Goal: Task Accomplishment & Management: Use online tool/utility

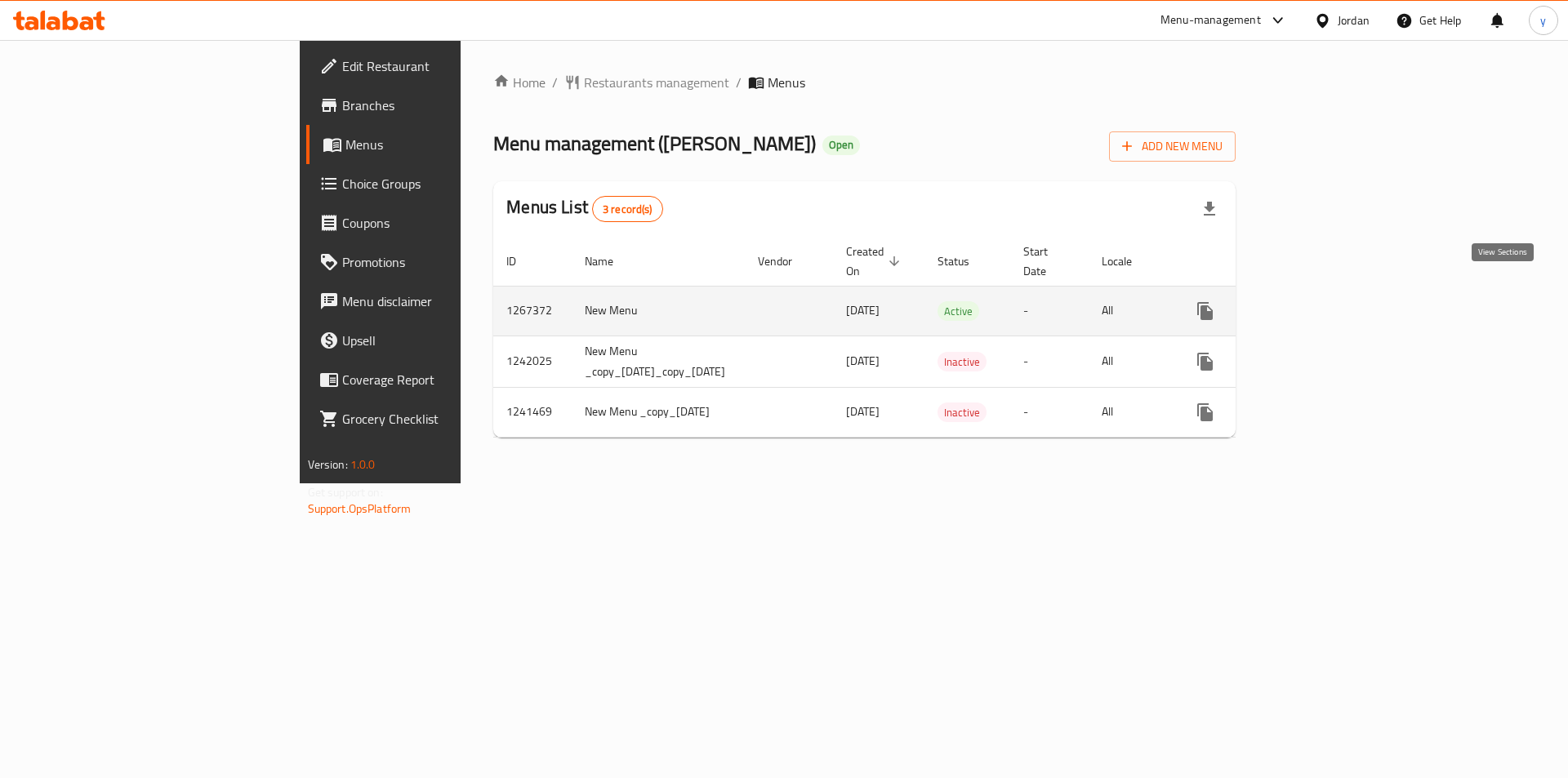
click at [1332, 301] on icon "enhanced table" at bounding box center [1322, 310] width 19 height 19
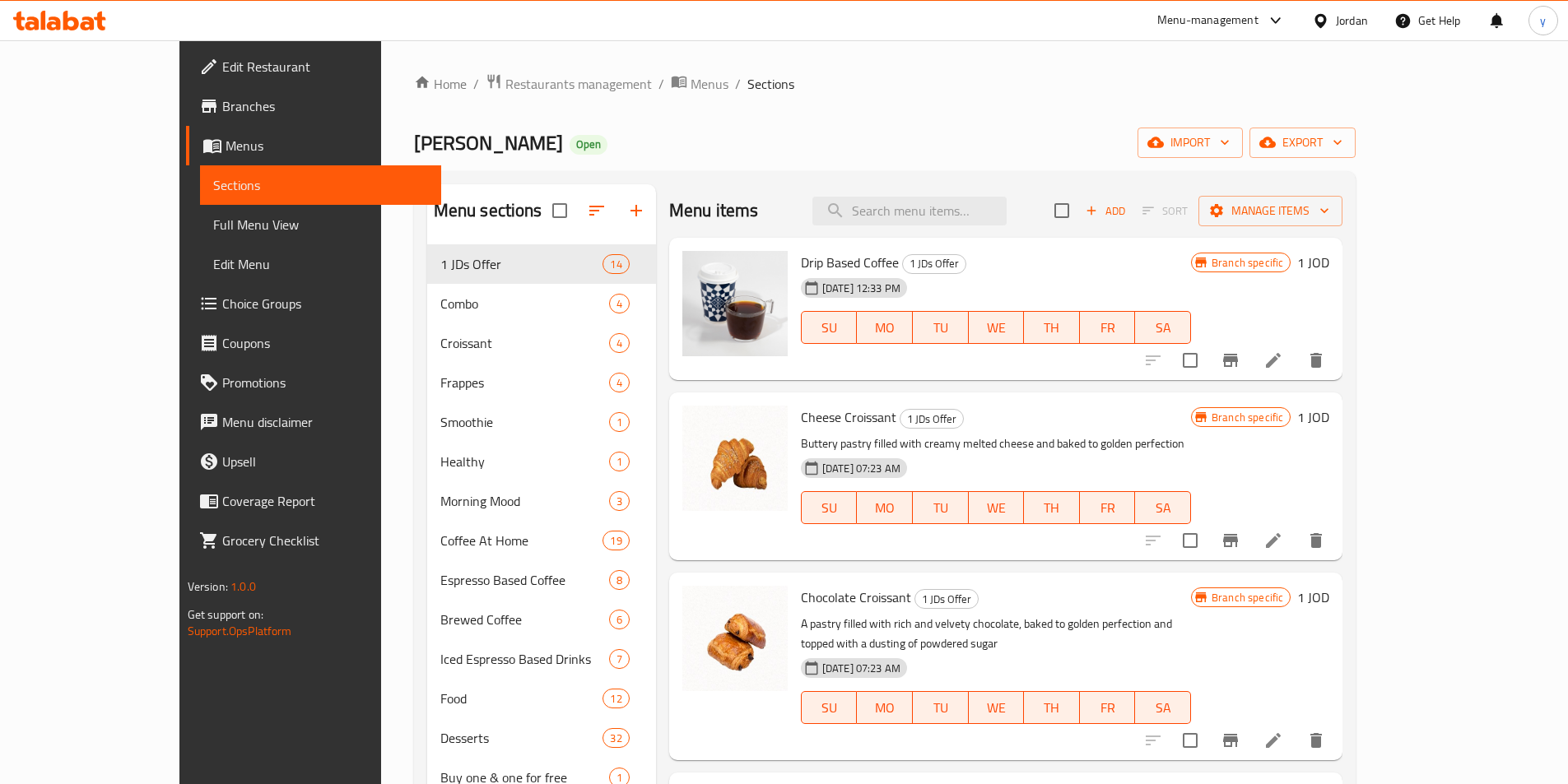
click at [222, 108] on span "Branches" at bounding box center [325, 106] width 206 height 19
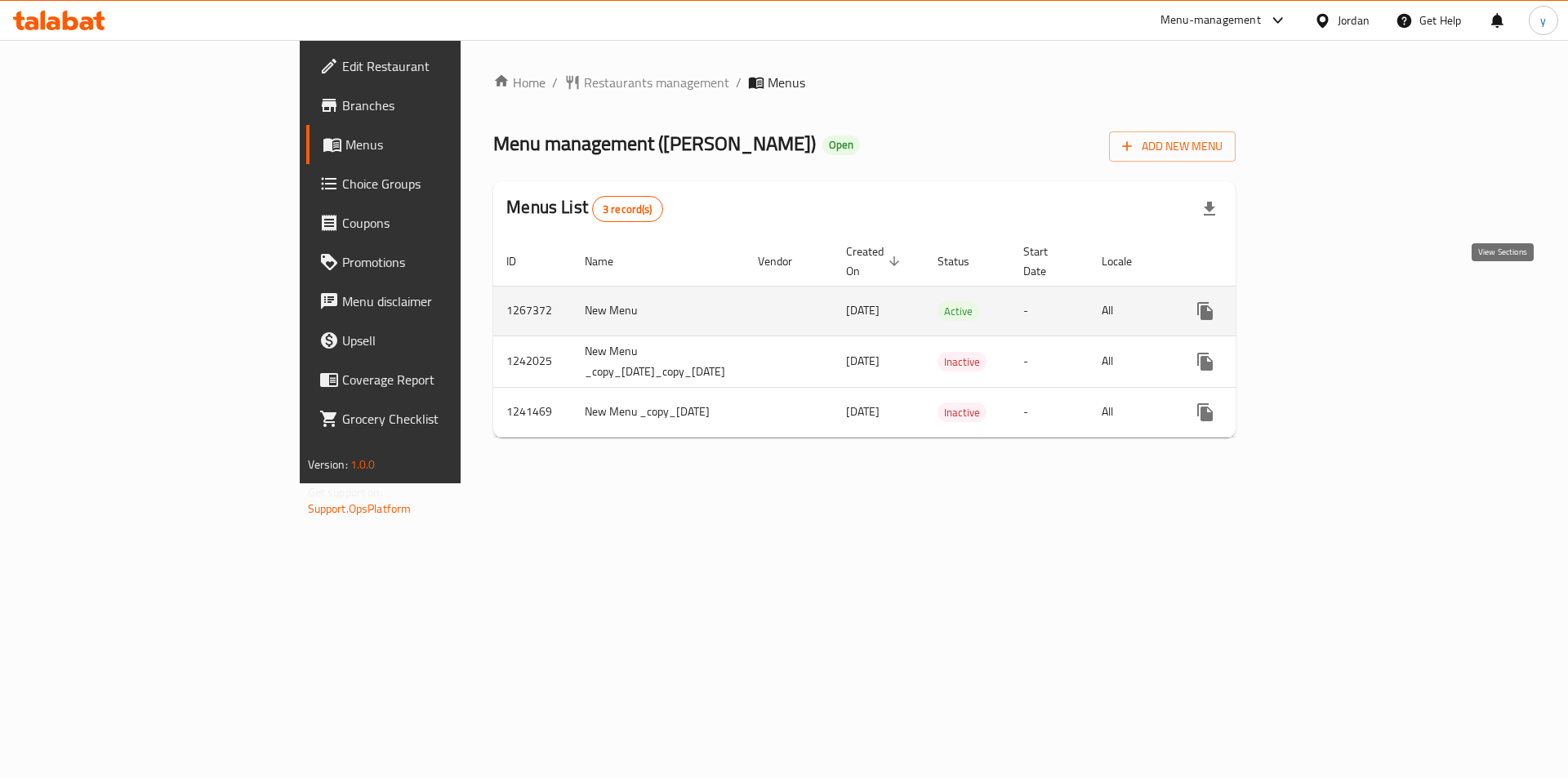
click at [1332, 301] on icon "enhanced table" at bounding box center [1322, 310] width 19 height 19
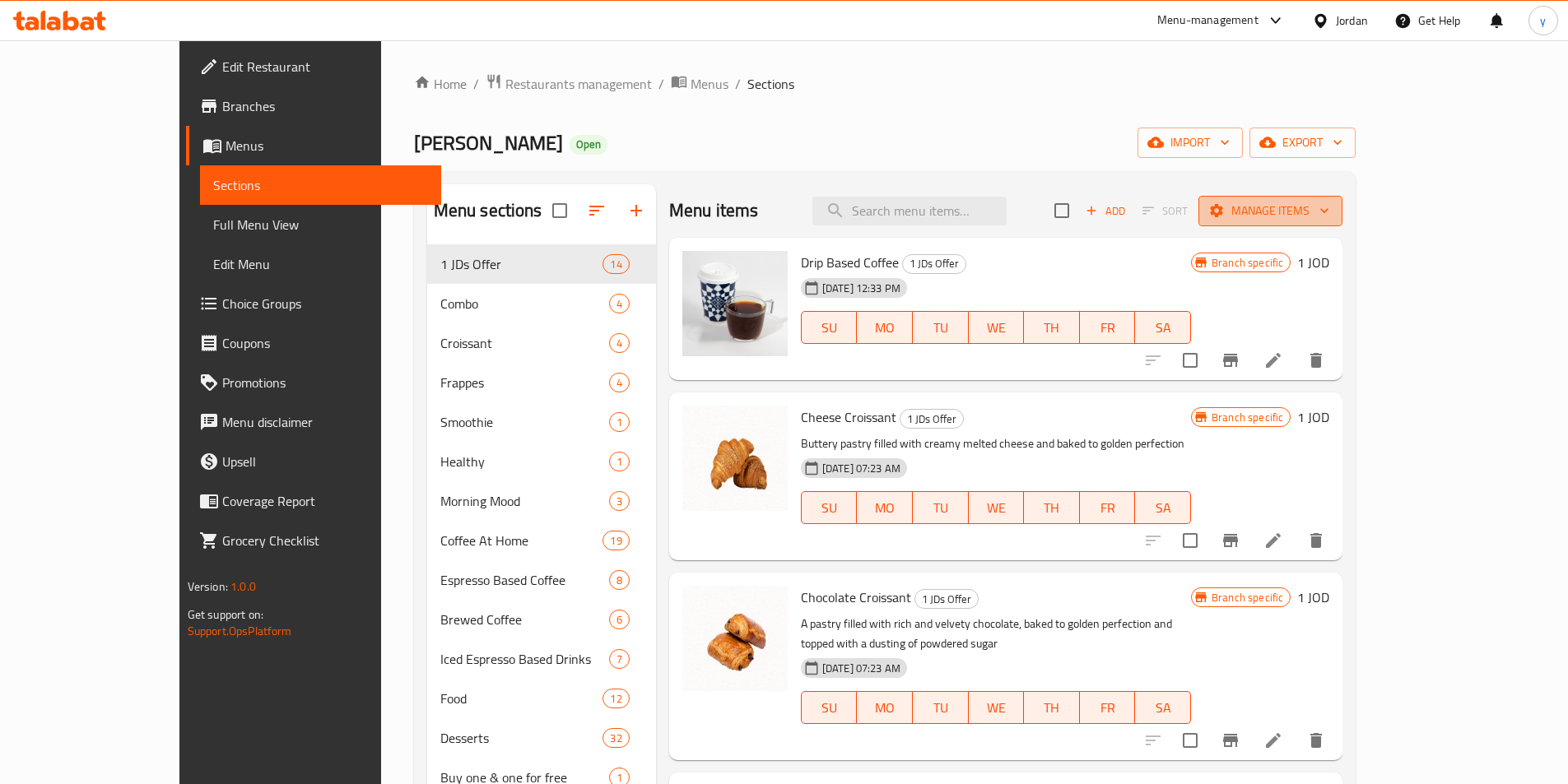
click at [1330, 209] on span "Manage items" at bounding box center [1270, 211] width 118 height 20
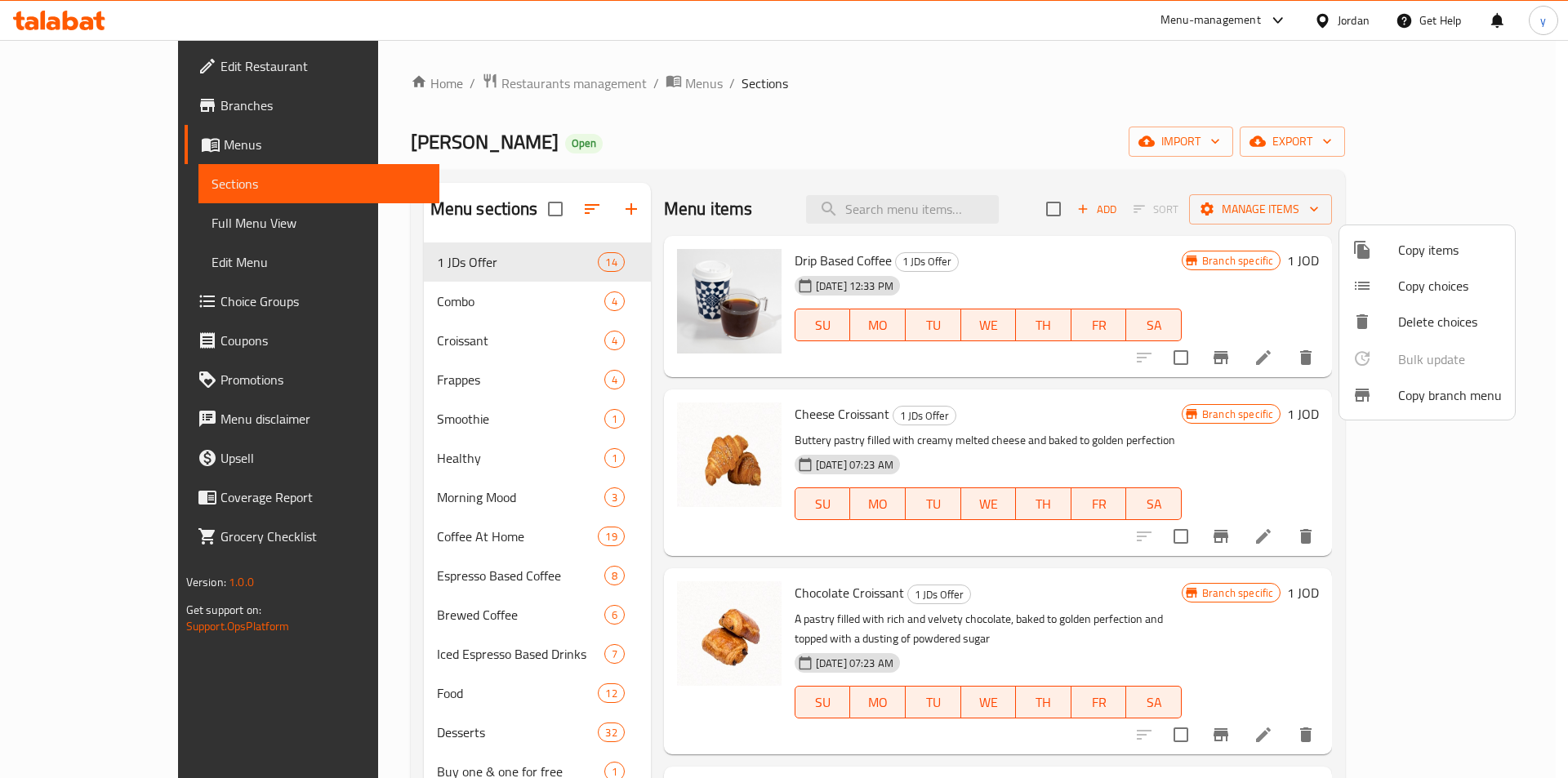
click at [1429, 385] on span "Copy branch menu" at bounding box center [1449, 394] width 103 height 19
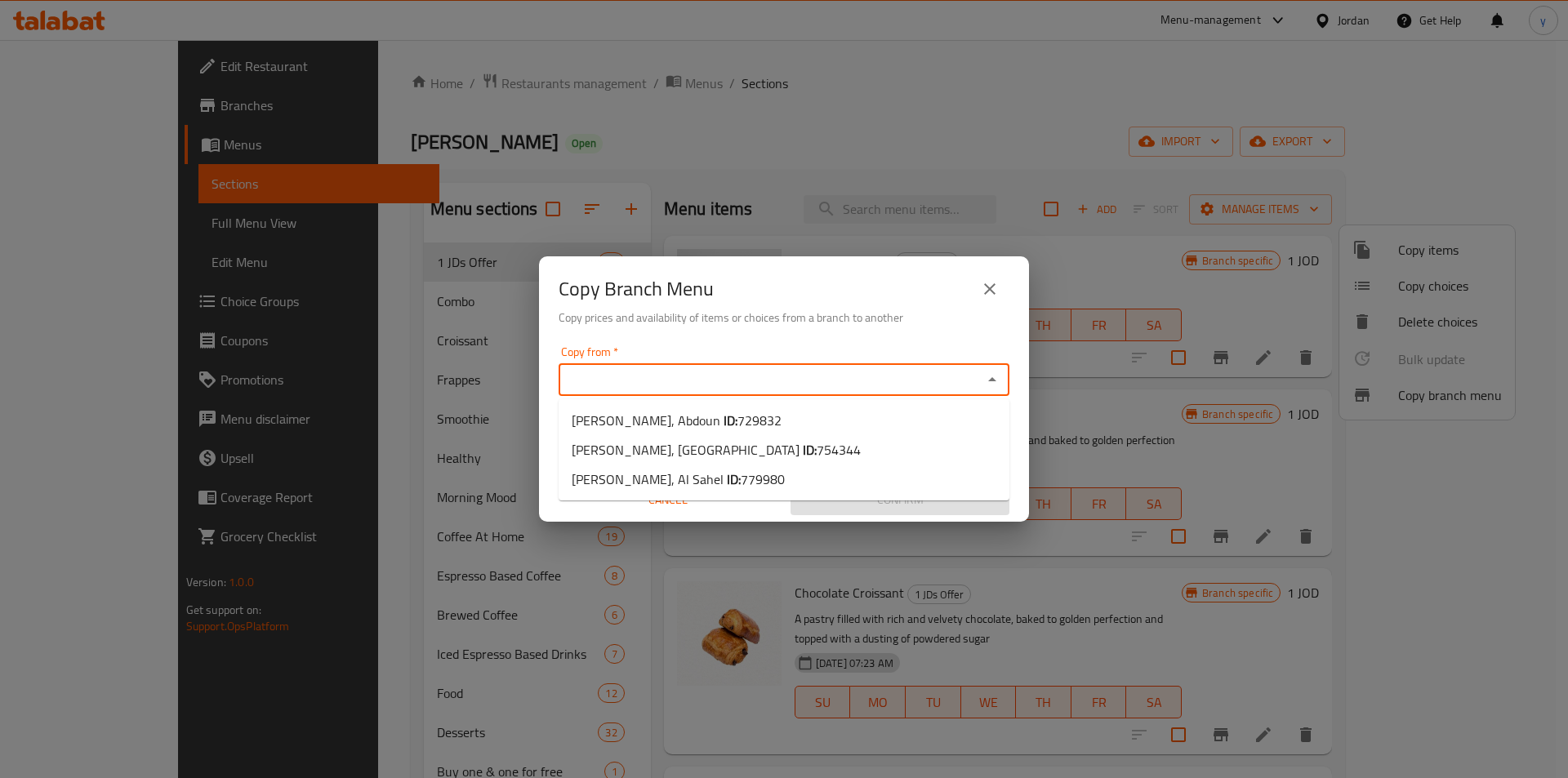
click at [949, 379] on input "Copy from   *" at bounding box center [771, 379] width 414 height 23
click at [667, 58] on div "Copy Branch Menu Copy prices and availability of items or choices from a branch…" at bounding box center [784, 389] width 1568 height 778
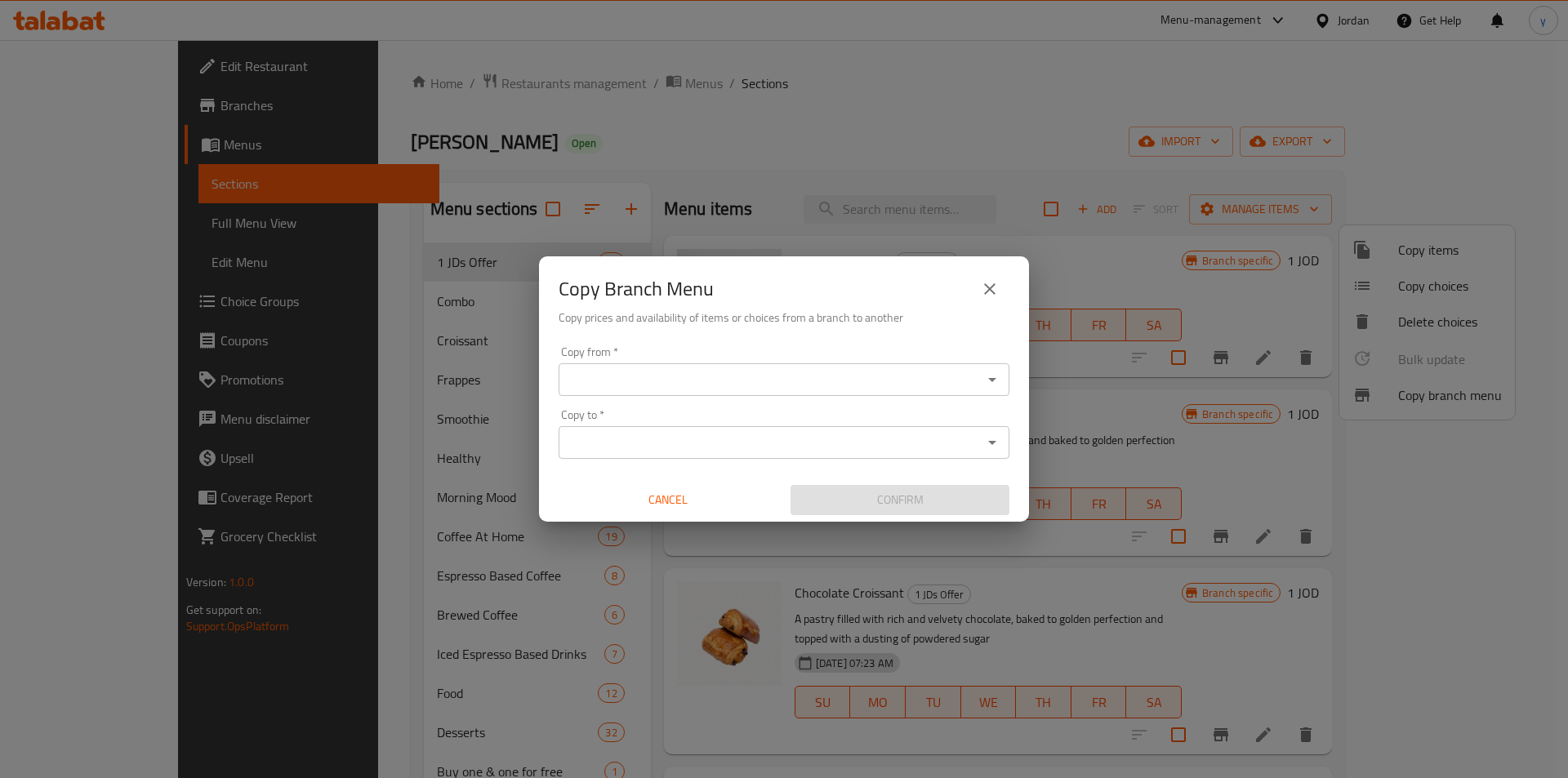
click at [986, 300] on button "close" at bounding box center [989, 288] width 40 height 40
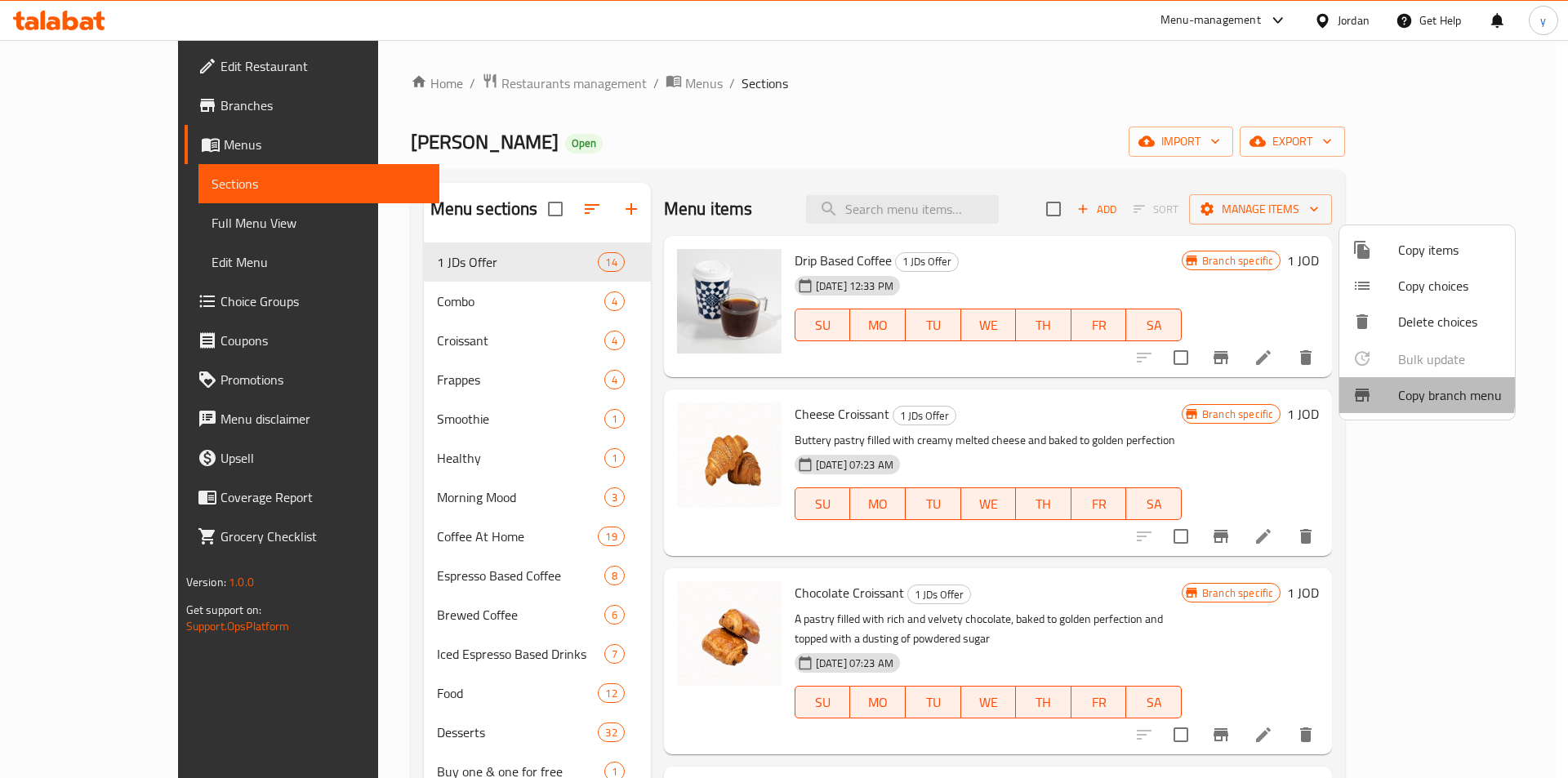
click at [1361, 390] on icon at bounding box center [1362, 395] width 14 height 13
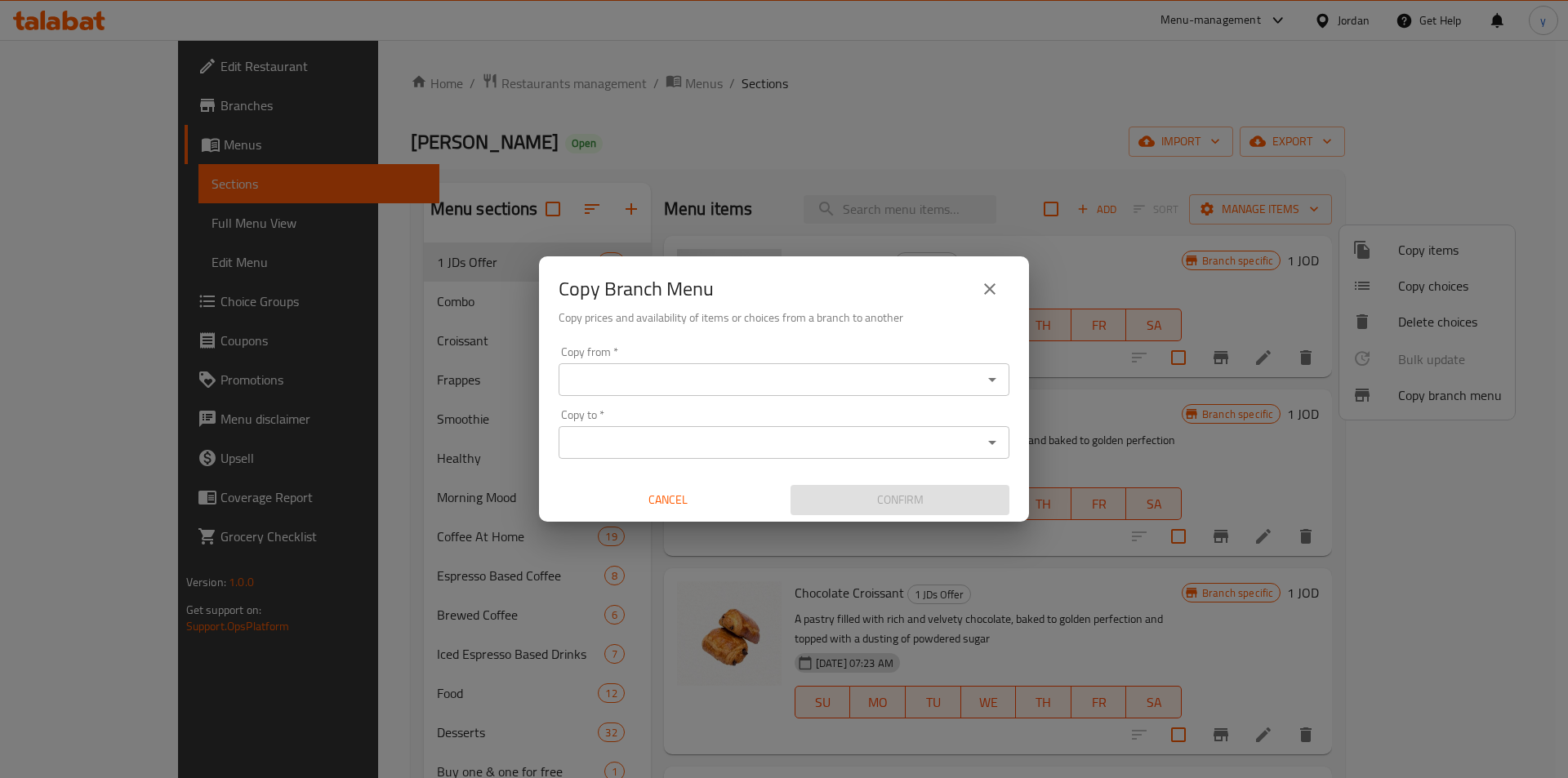
click at [934, 369] on input "Copy from   *" at bounding box center [771, 379] width 414 height 23
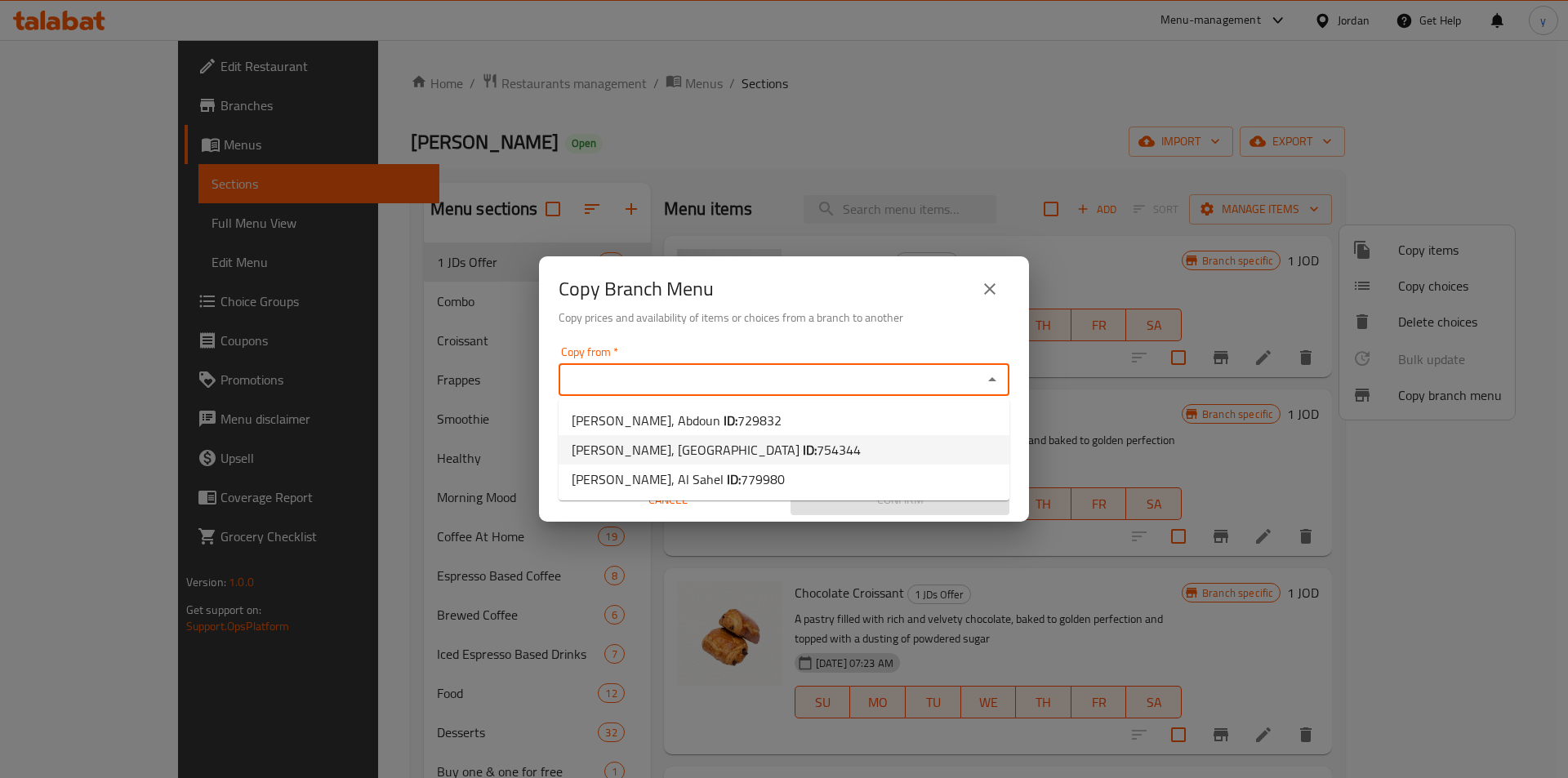
click at [705, 452] on span "[PERSON_NAME], [GEOGRAPHIC_DATA] ID: 754344" at bounding box center [717, 449] width 289 height 19
type input "[PERSON_NAME], [GEOGRAPHIC_DATA]"
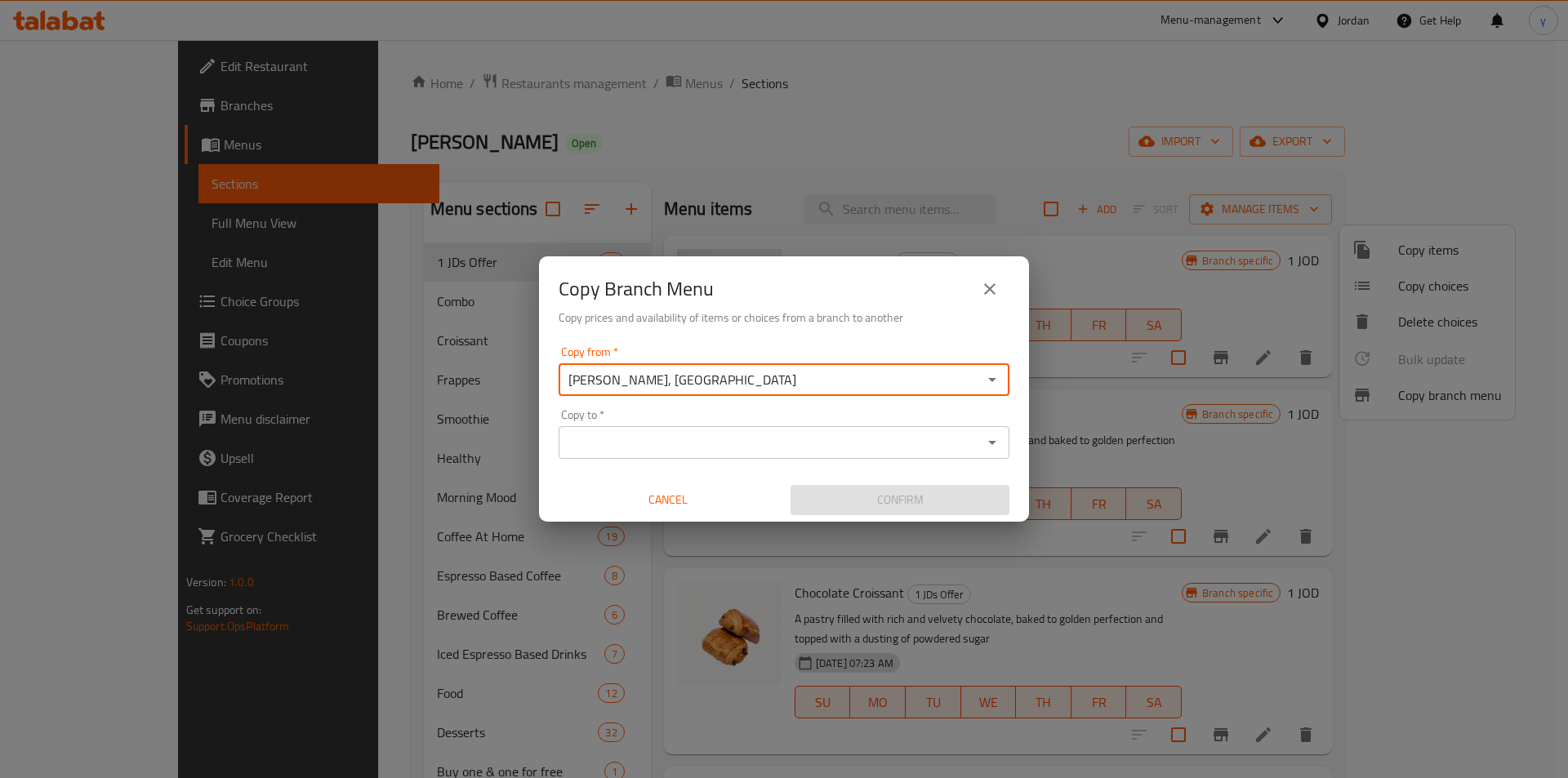
click at [850, 443] on input "Copy to   *" at bounding box center [771, 442] width 414 height 23
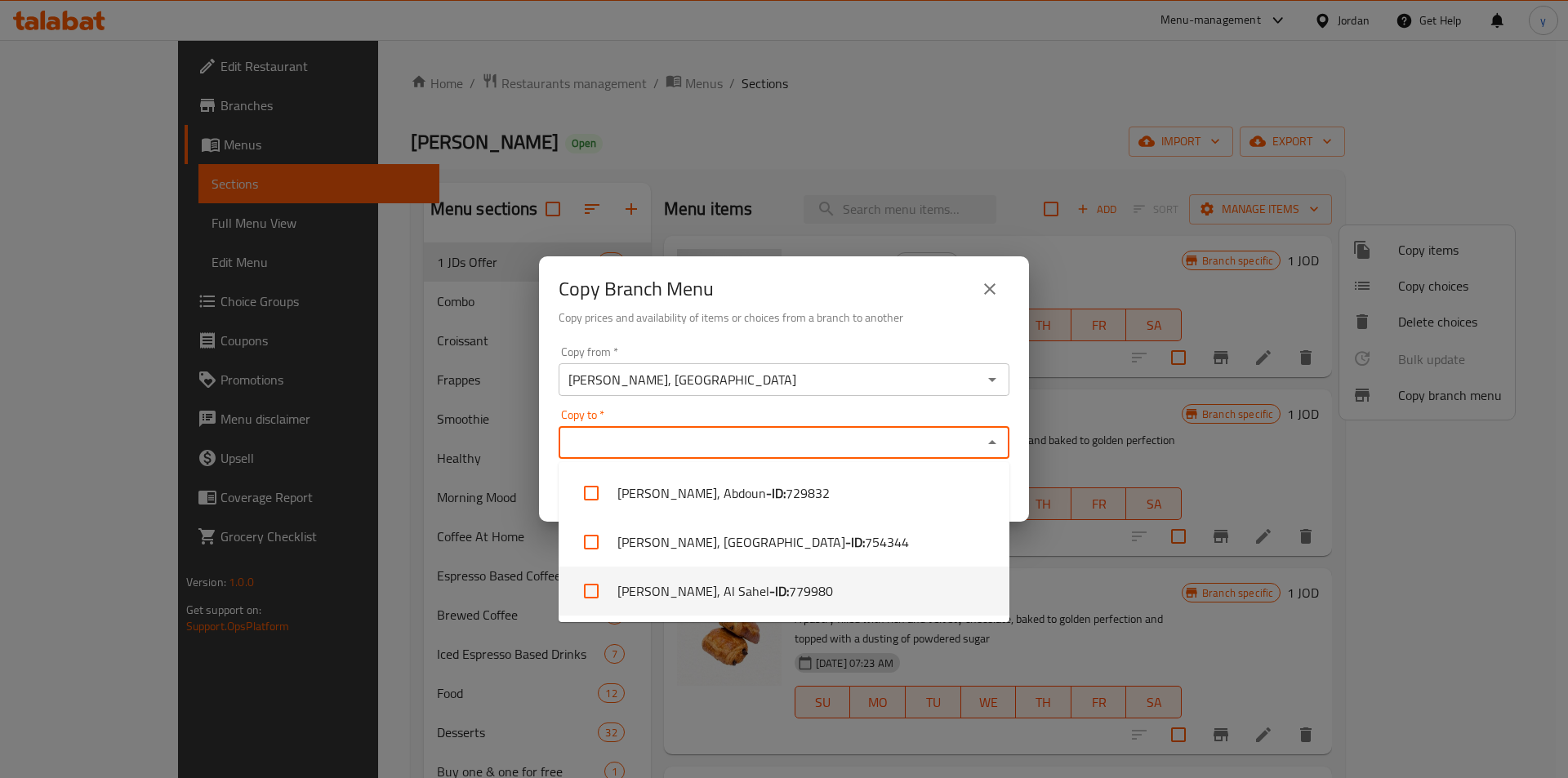
click at [697, 599] on li "[PERSON_NAME], Al Sahel - ID: 779980" at bounding box center [784, 591] width 451 height 49
checkbox input "true"
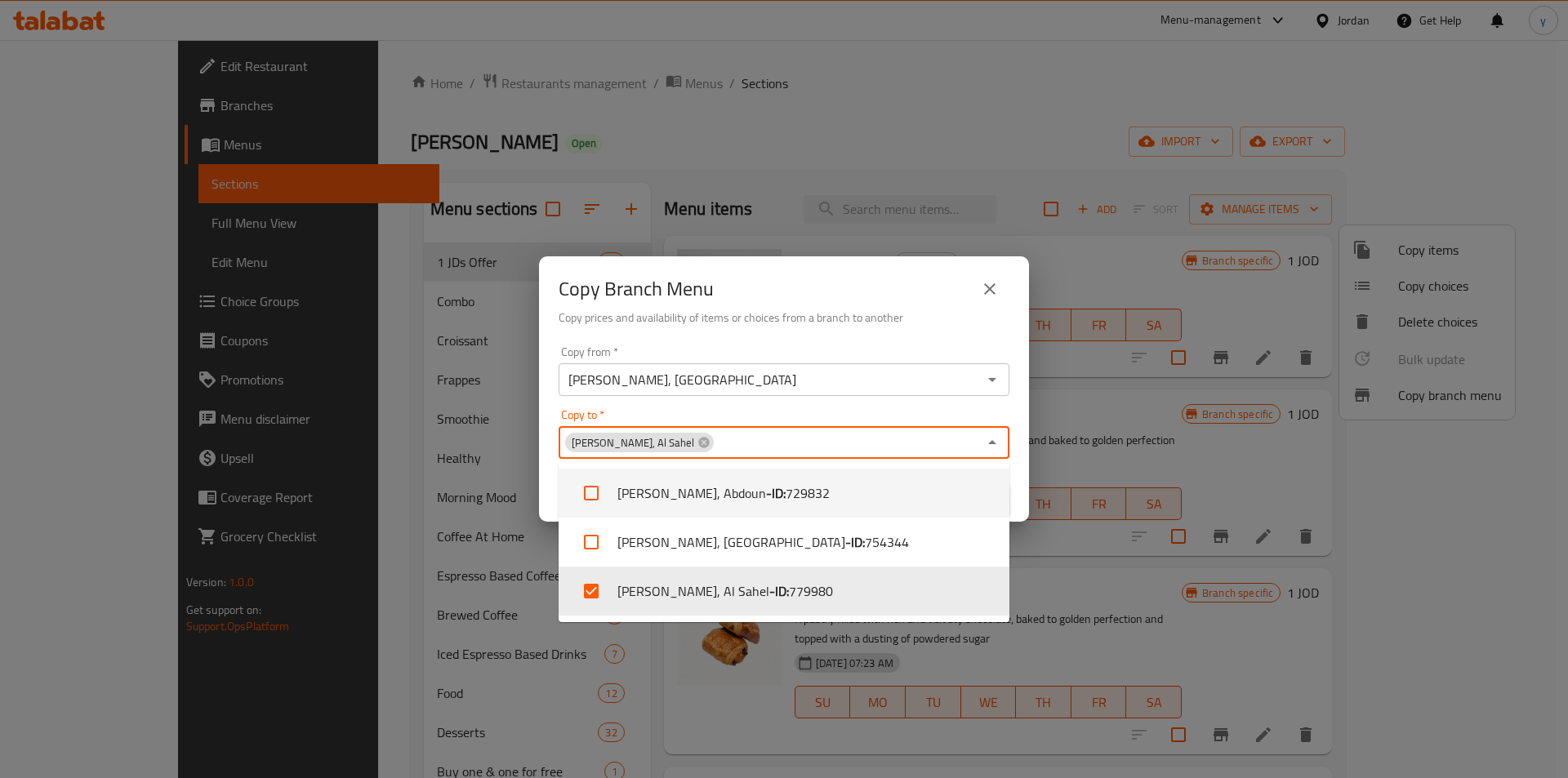
click at [991, 433] on icon "Close" at bounding box center [992, 442] width 19 height 19
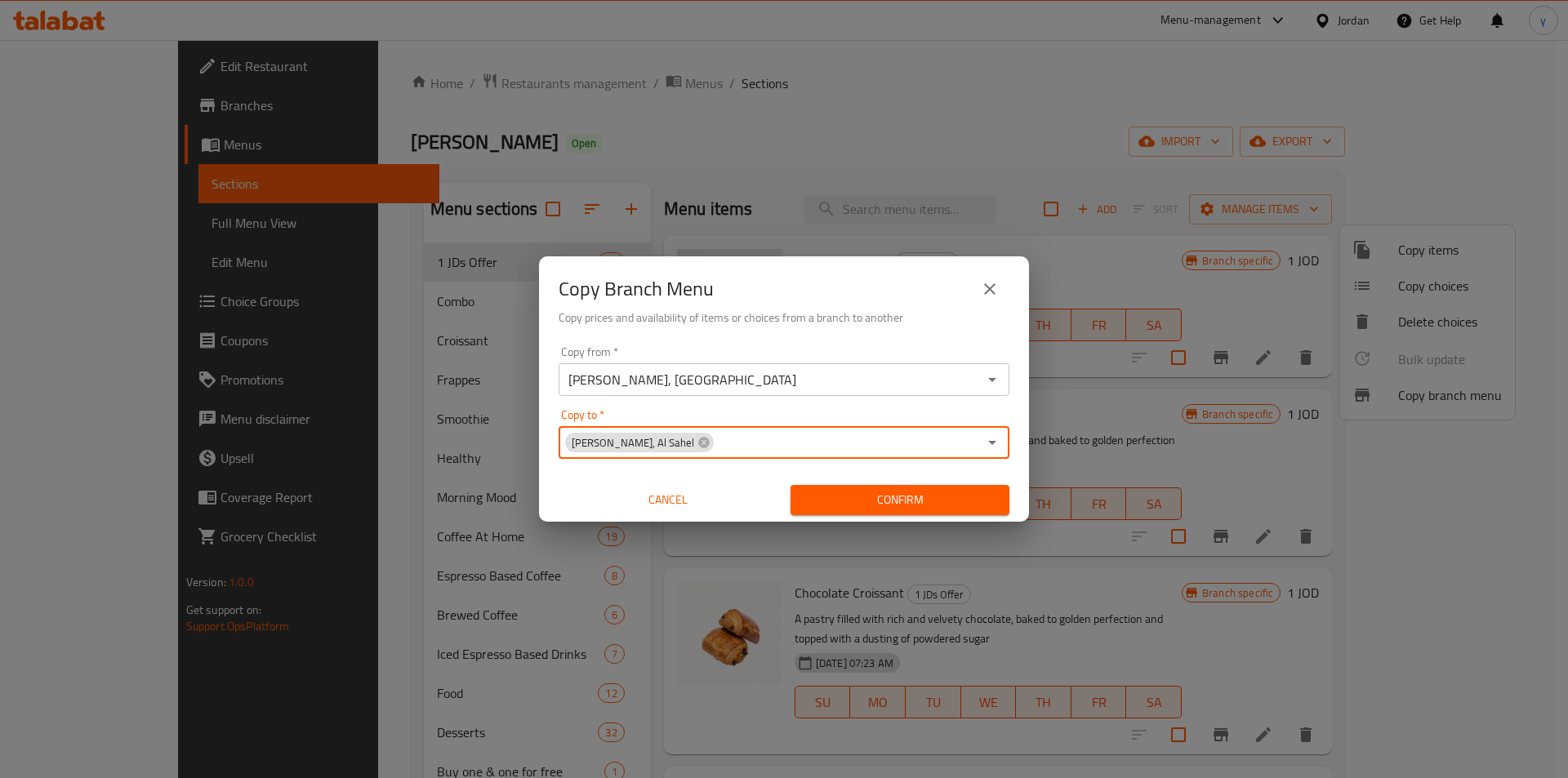
click at [873, 505] on span "Confirm" at bounding box center [899, 500] width 193 height 20
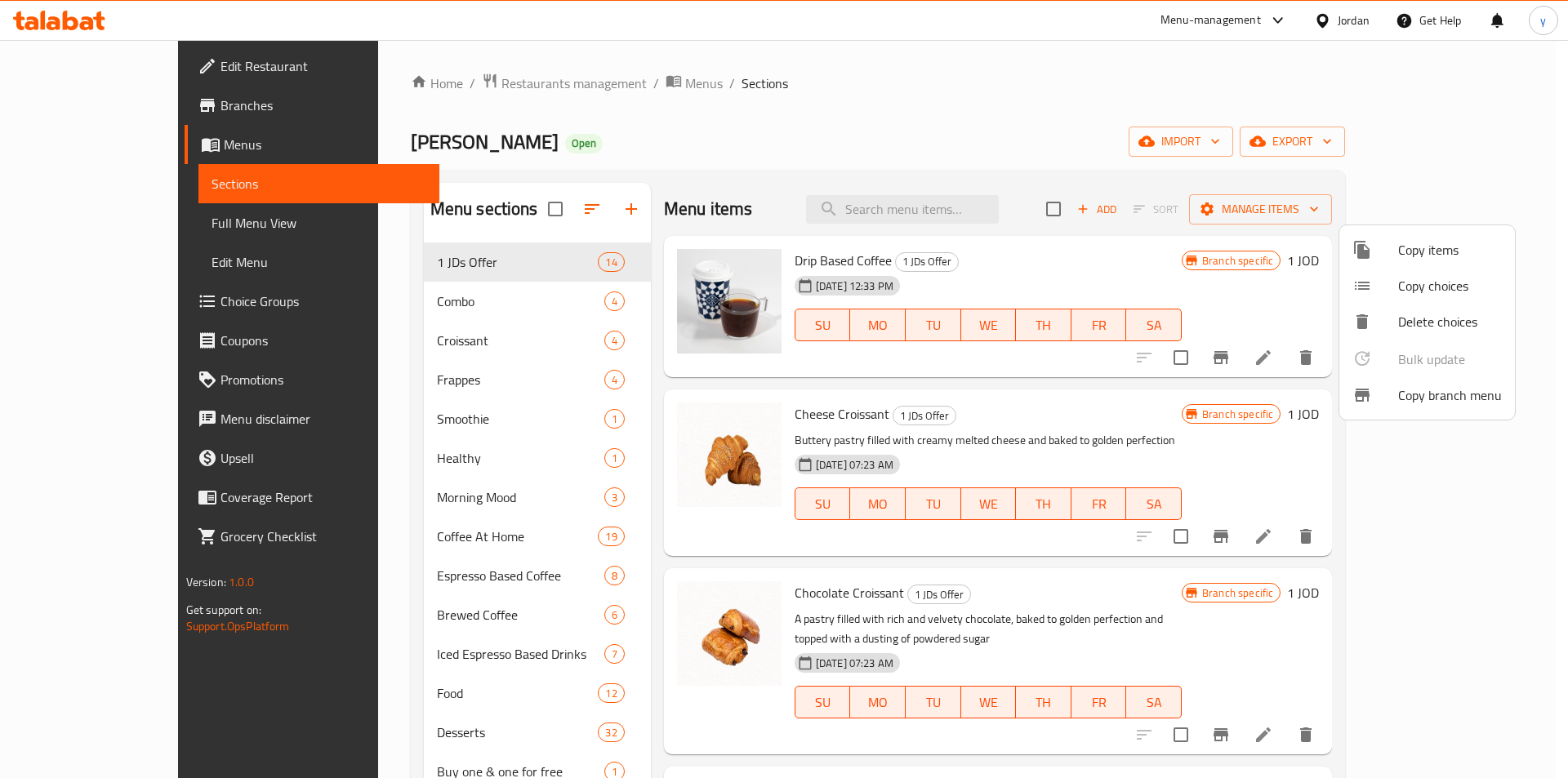
click at [119, 189] on div at bounding box center [784, 389] width 1568 height 778
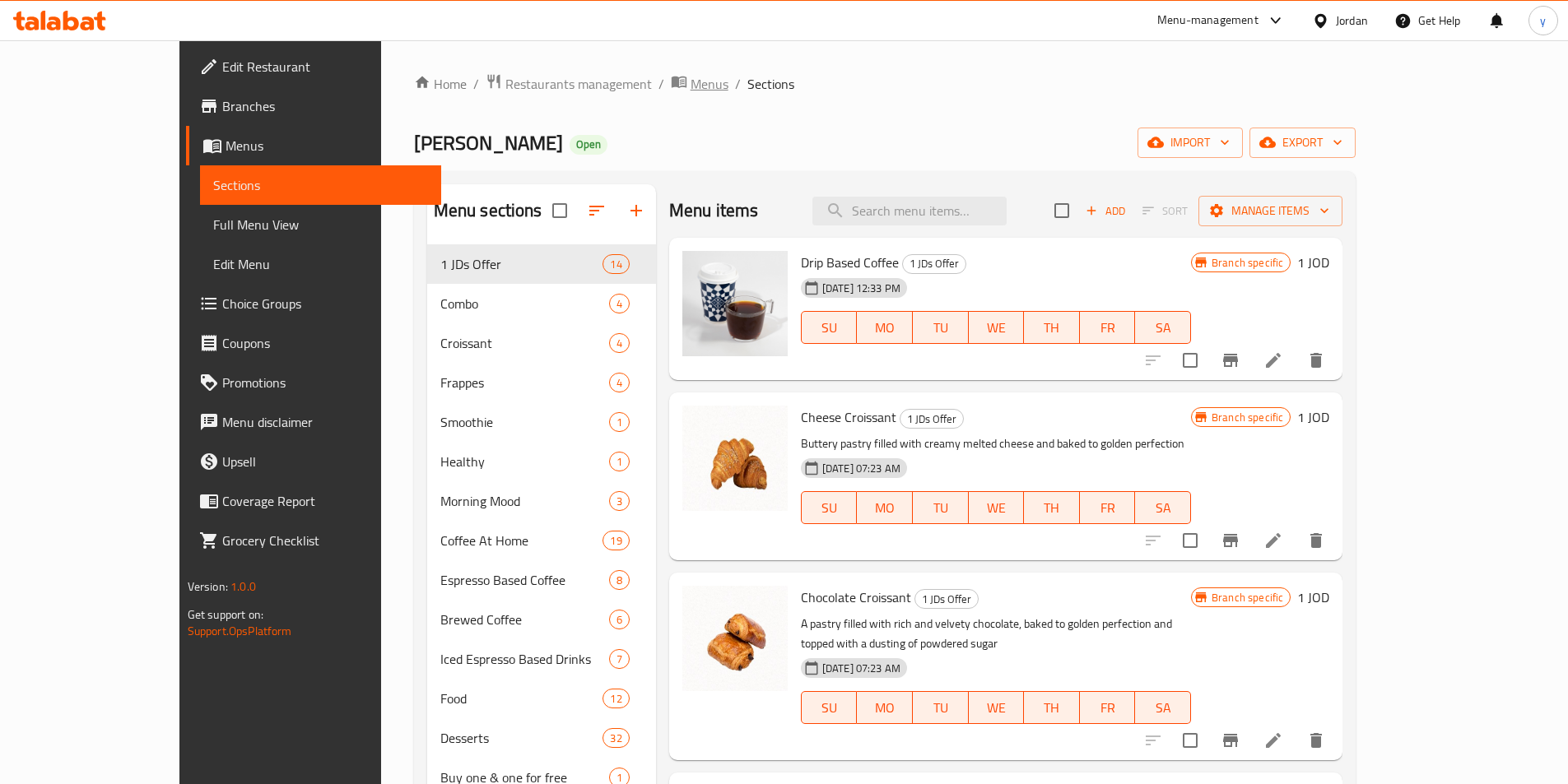
click at [690, 86] on span "Menus" at bounding box center [709, 83] width 38 height 19
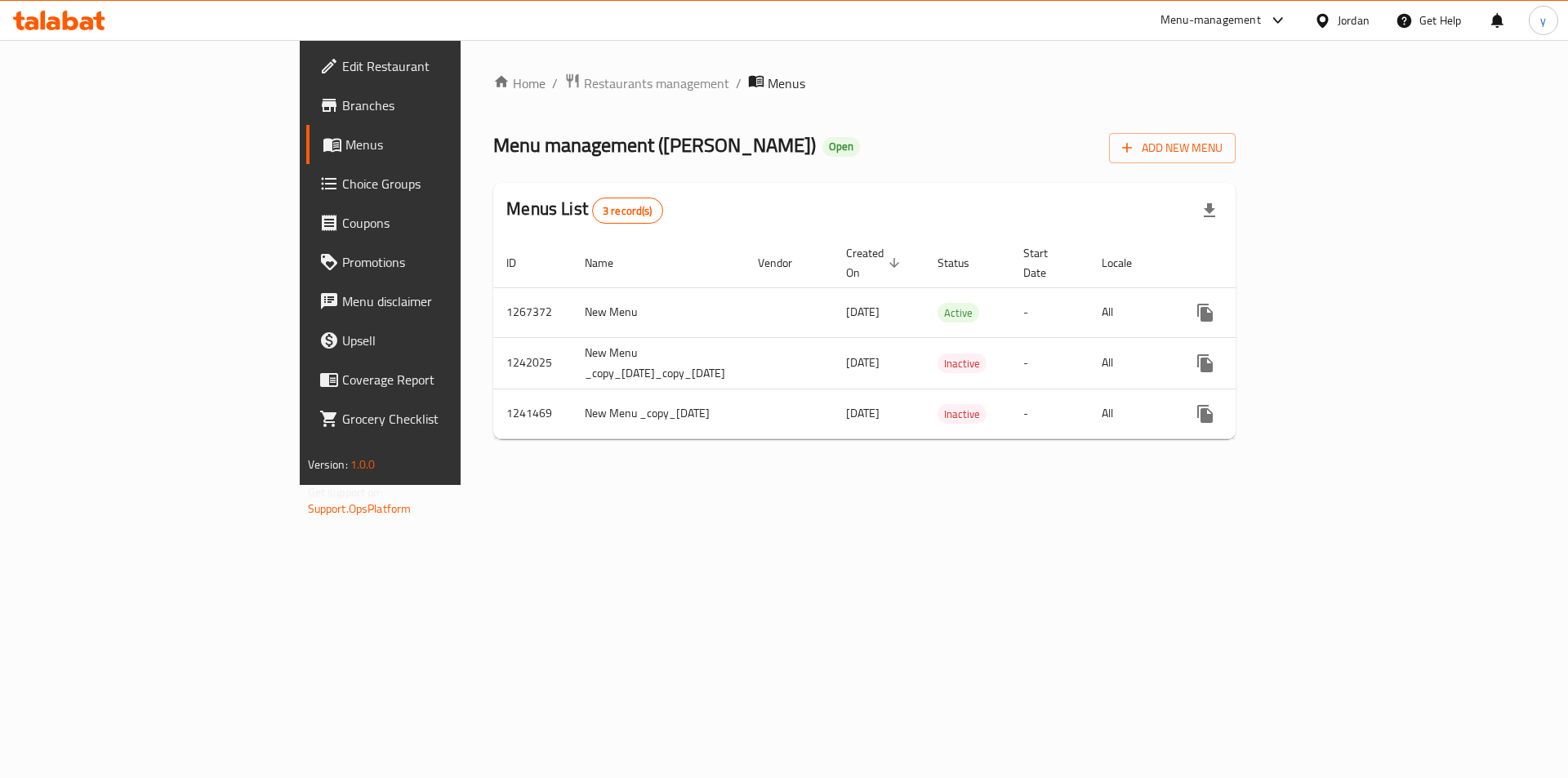
click at [342, 104] on span "Branches" at bounding box center [446, 105] width 207 height 19
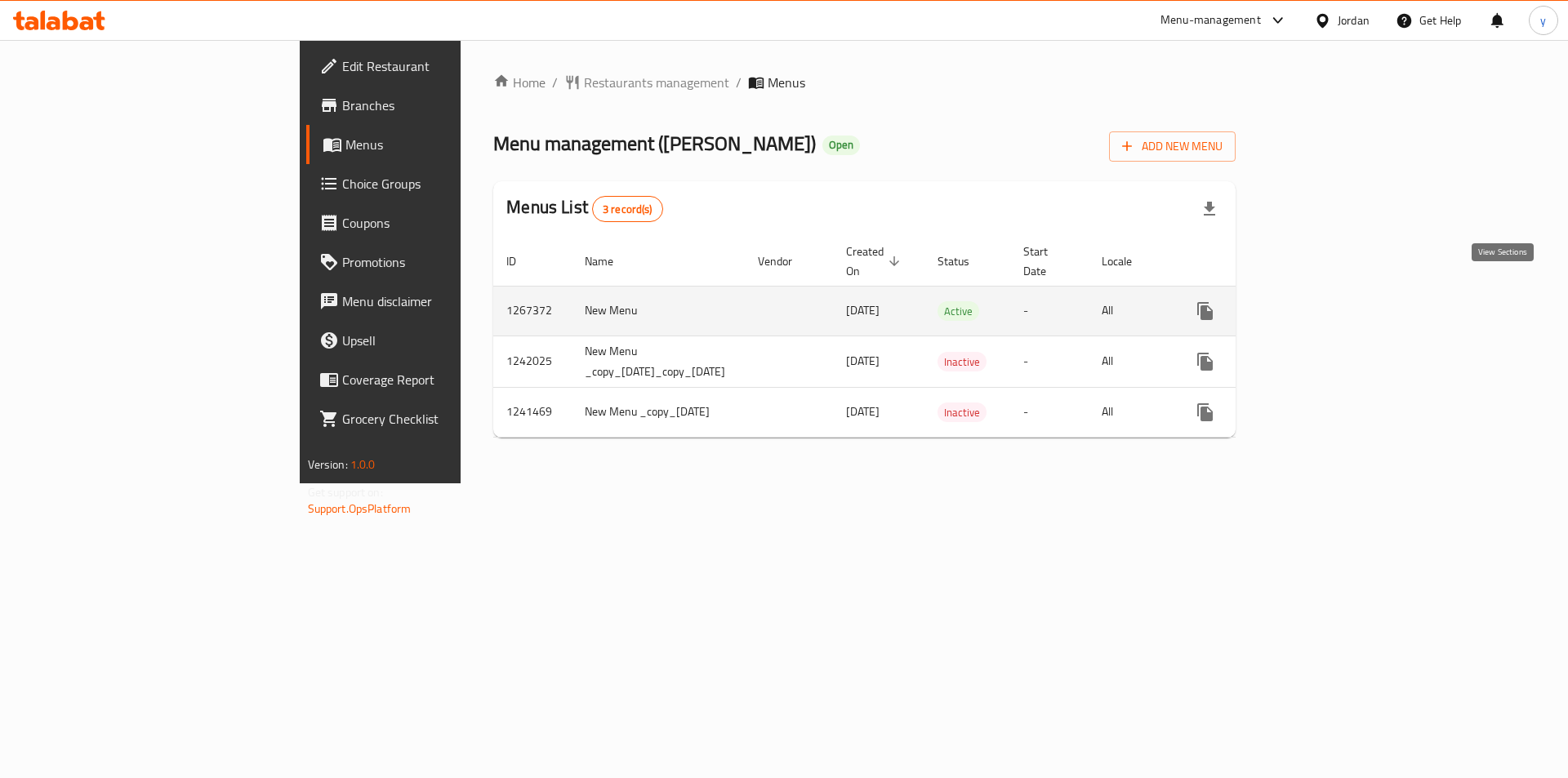
click at [1343, 303] on link "enhanced table" at bounding box center [1322, 311] width 40 height 40
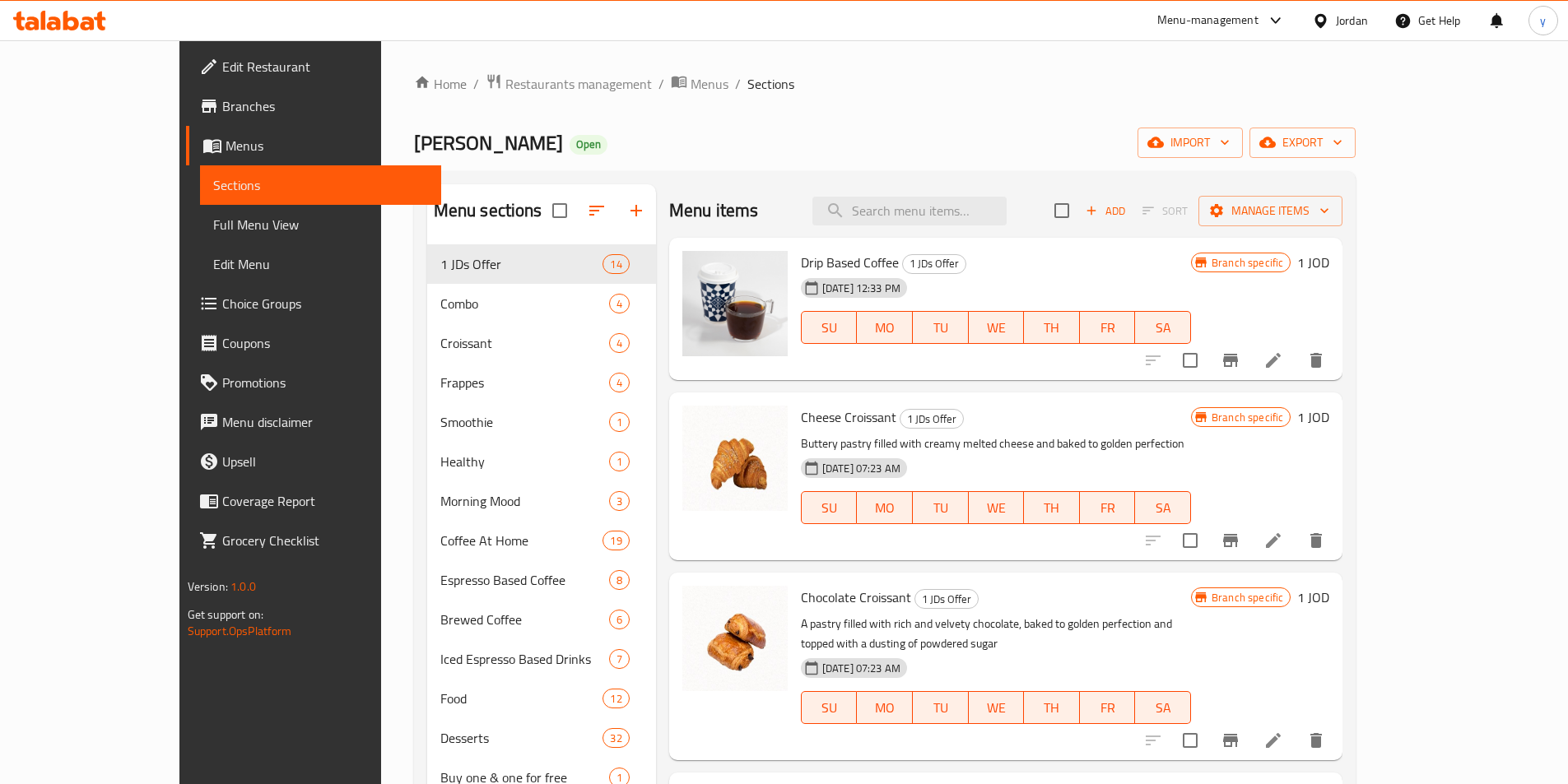
click at [746, 127] on div "Majnoon Qahwa Open import export" at bounding box center [885, 142] width 943 height 31
click at [690, 94] on span "Menus" at bounding box center [709, 83] width 38 height 19
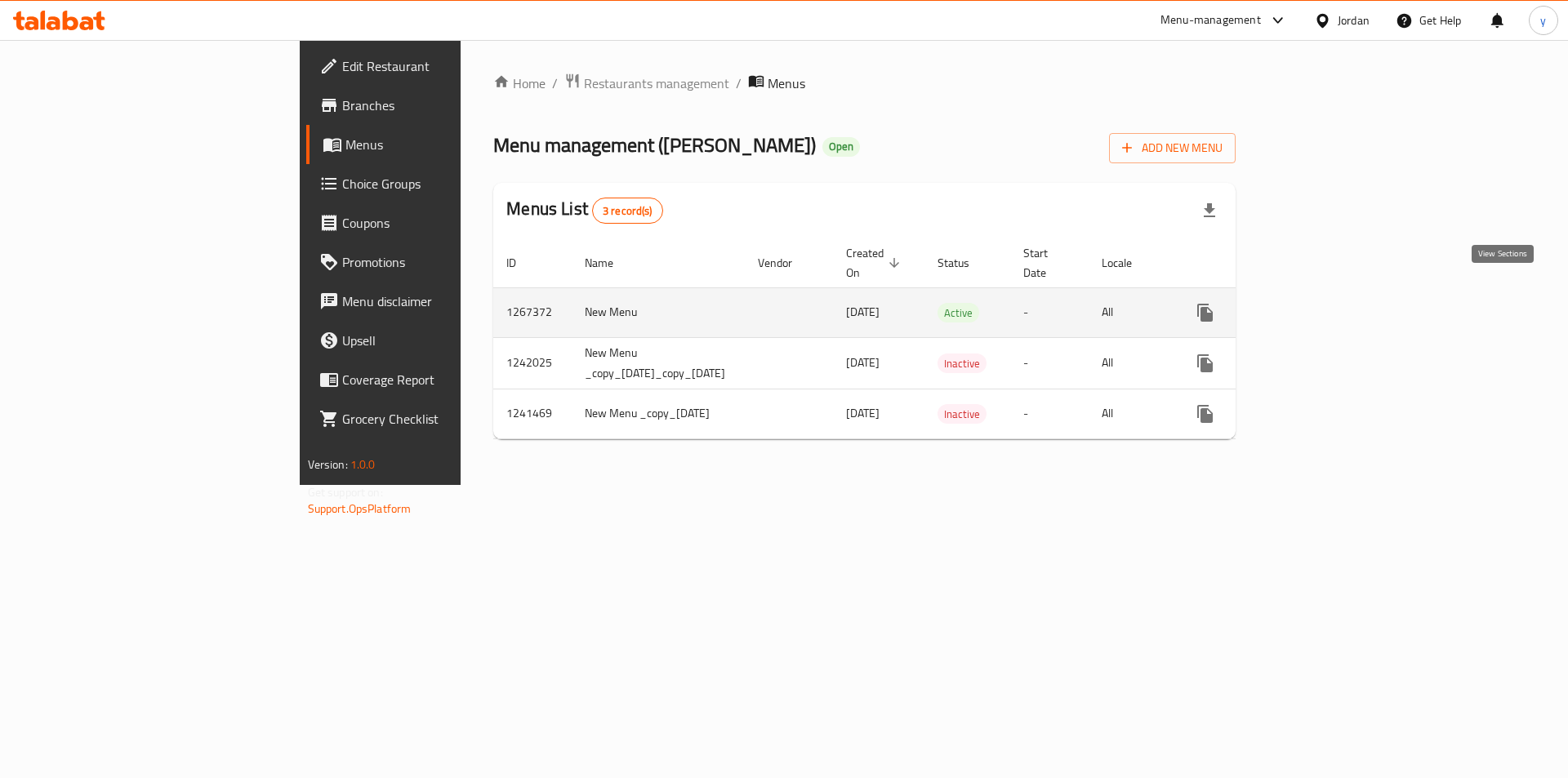
click at [1343, 310] on link "enhanced table" at bounding box center [1322, 313] width 40 height 40
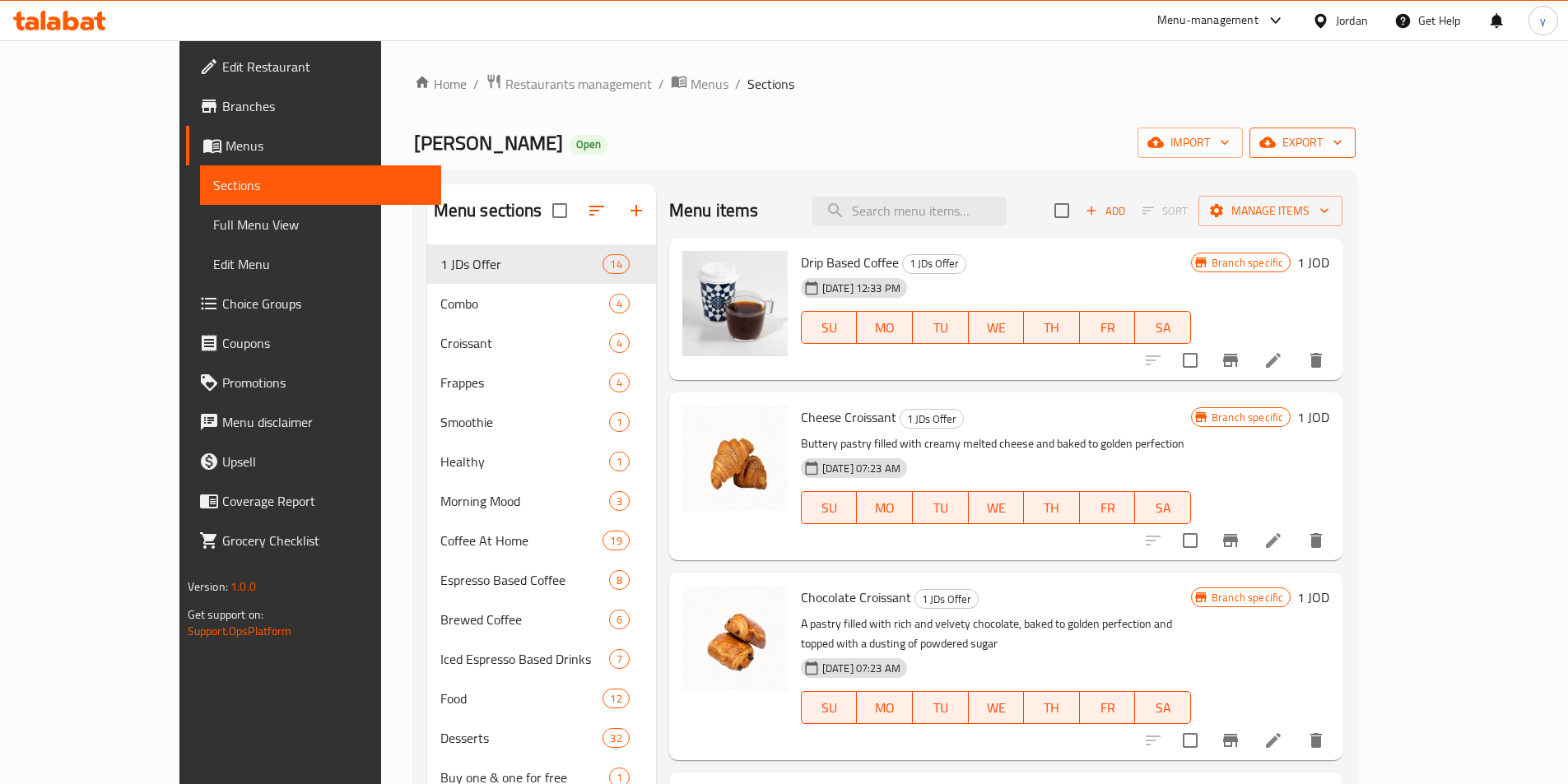
click at [1342, 136] on span "export" at bounding box center [1303, 142] width 80 height 20
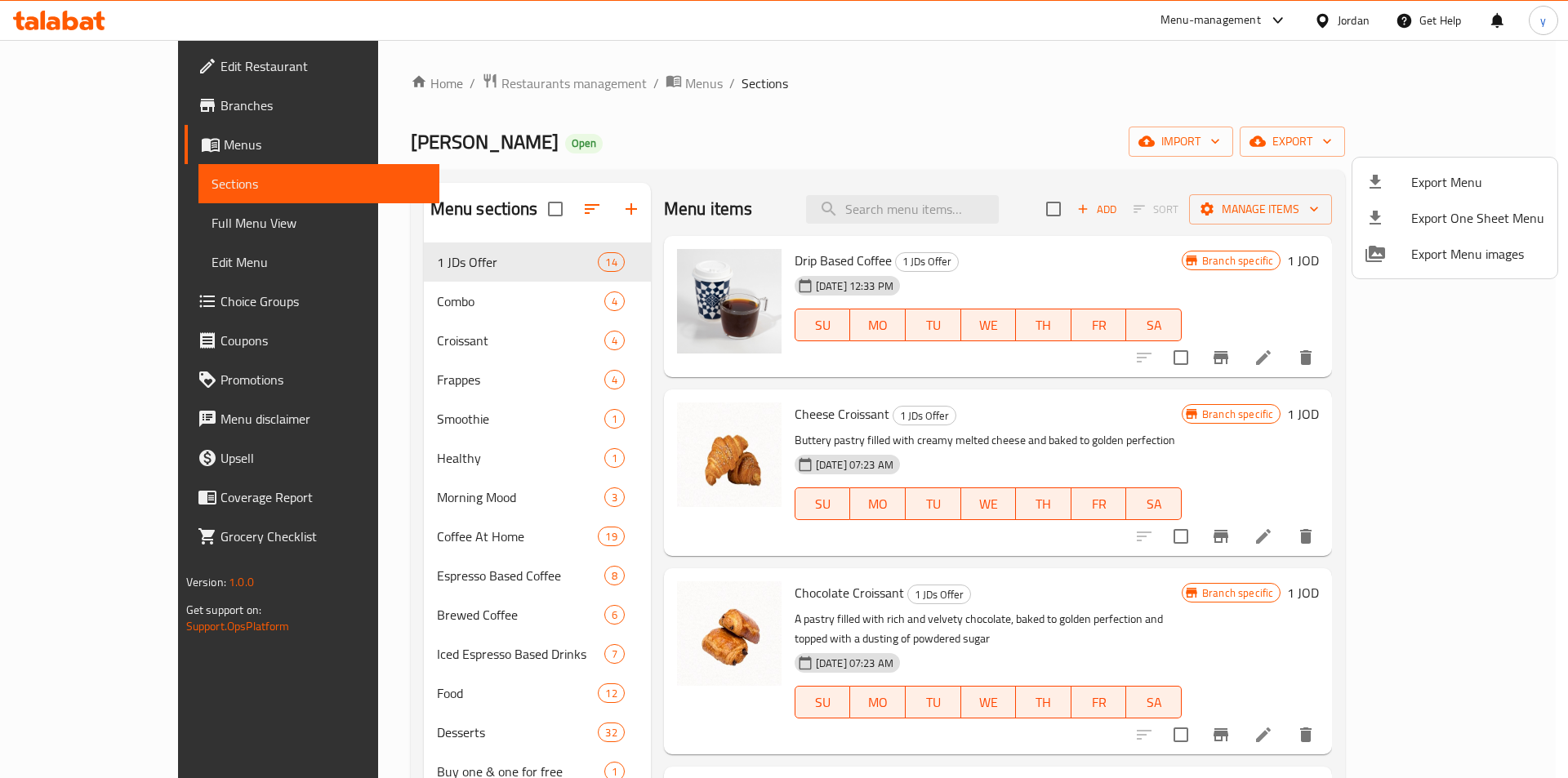
click at [1217, 138] on div at bounding box center [784, 389] width 1568 height 778
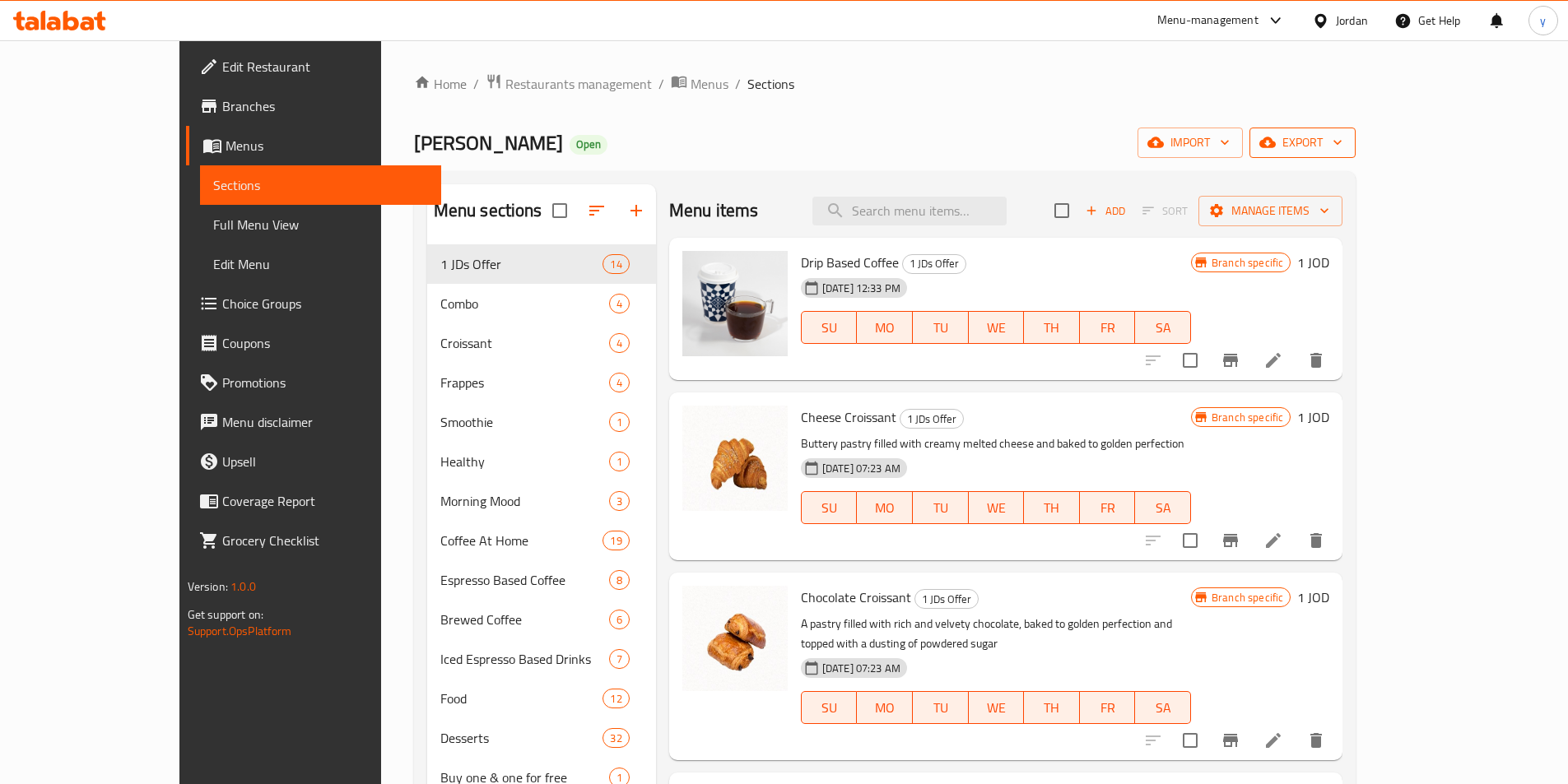
click at [1356, 131] on button "export" at bounding box center [1303, 142] width 106 height 31
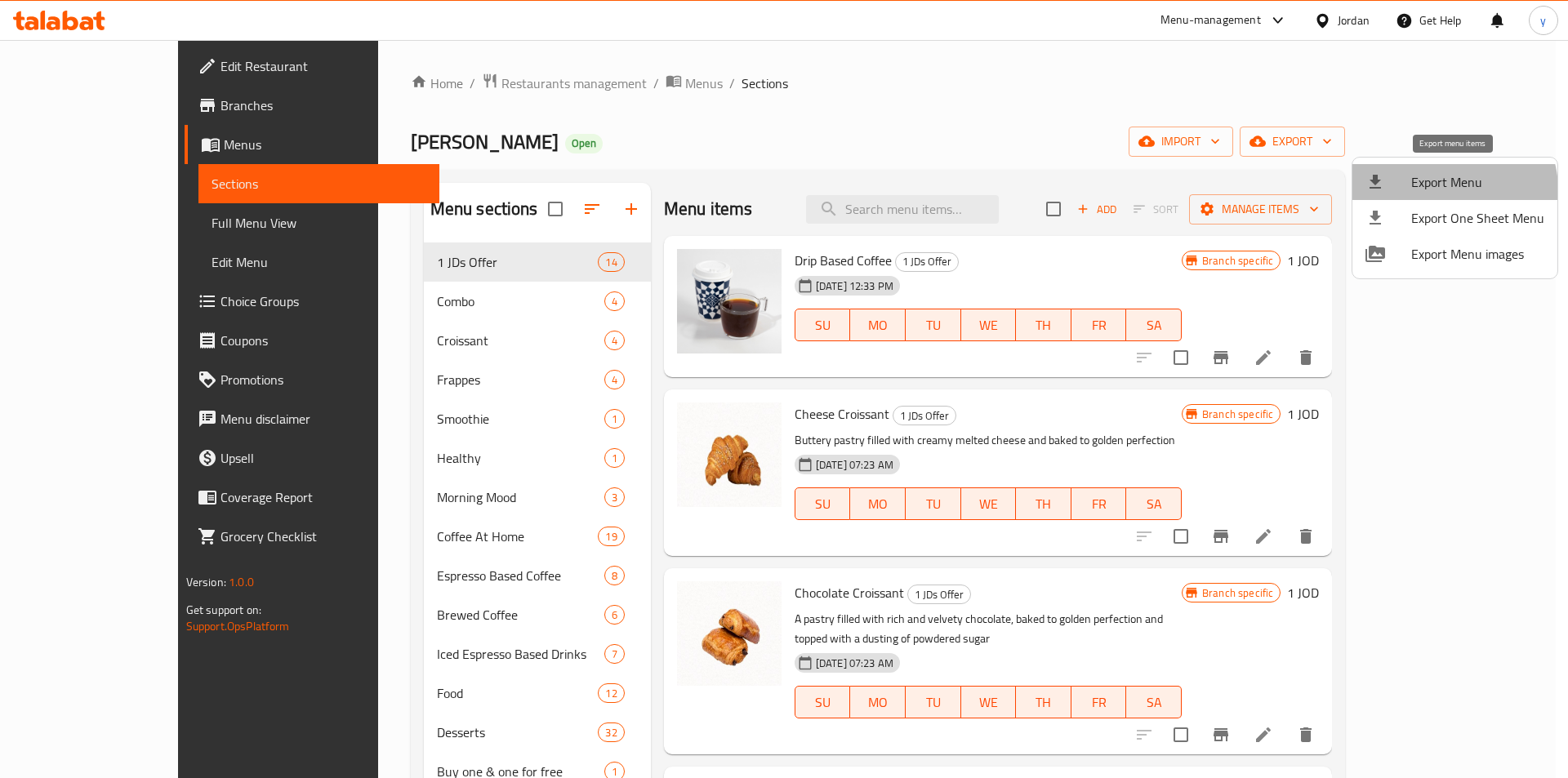
click at [1451, 189] on span "Export Menu" at bounding box center [1478, 182] width 133 height 19
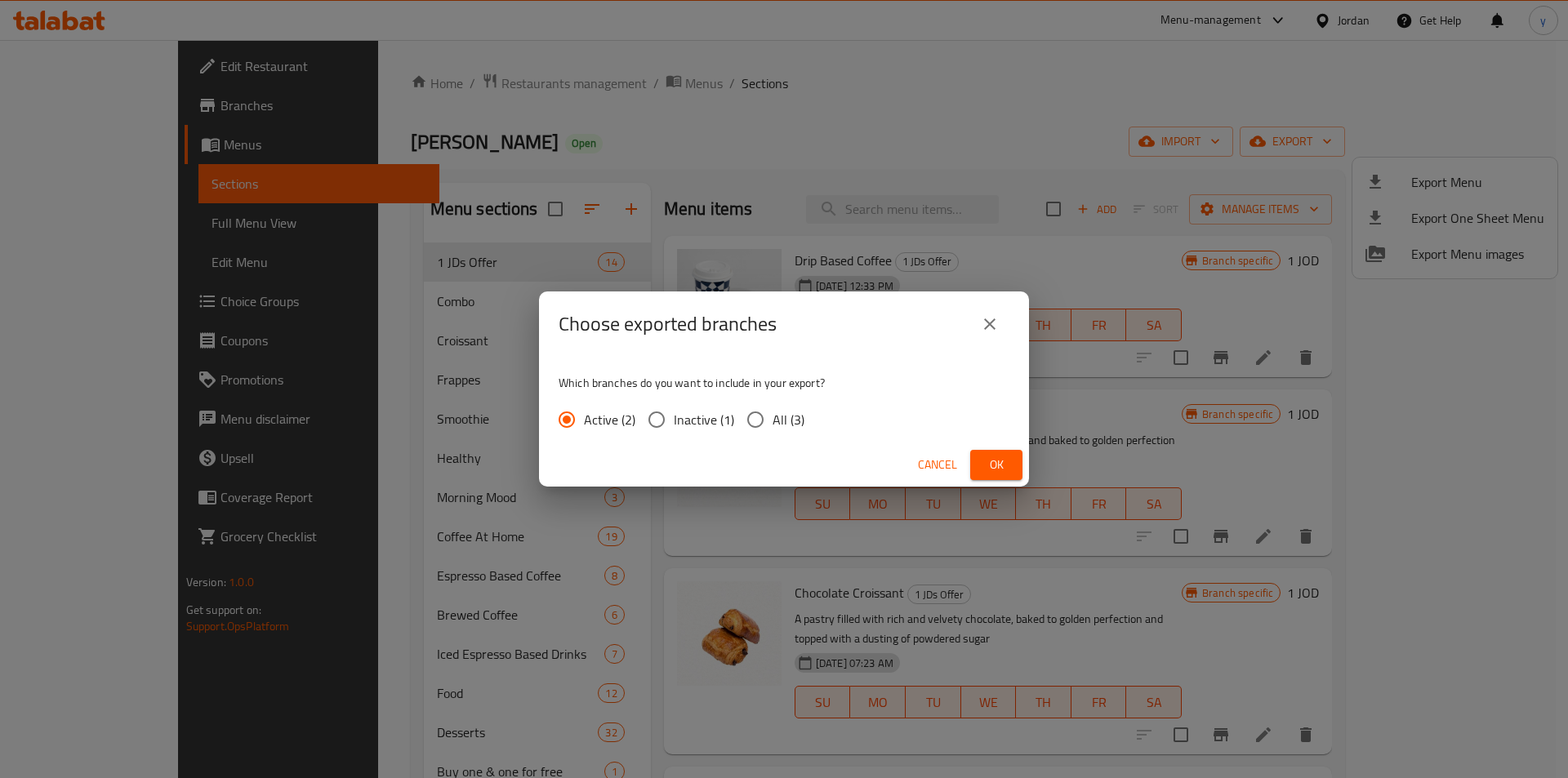
click at [741, 426] on input "All (3)" at bounding box center [755, 420] width 34 height 34
radio input "true"
click at [985, 474] on span "Ok" at bounding box center [996, 465] width 26 height 20
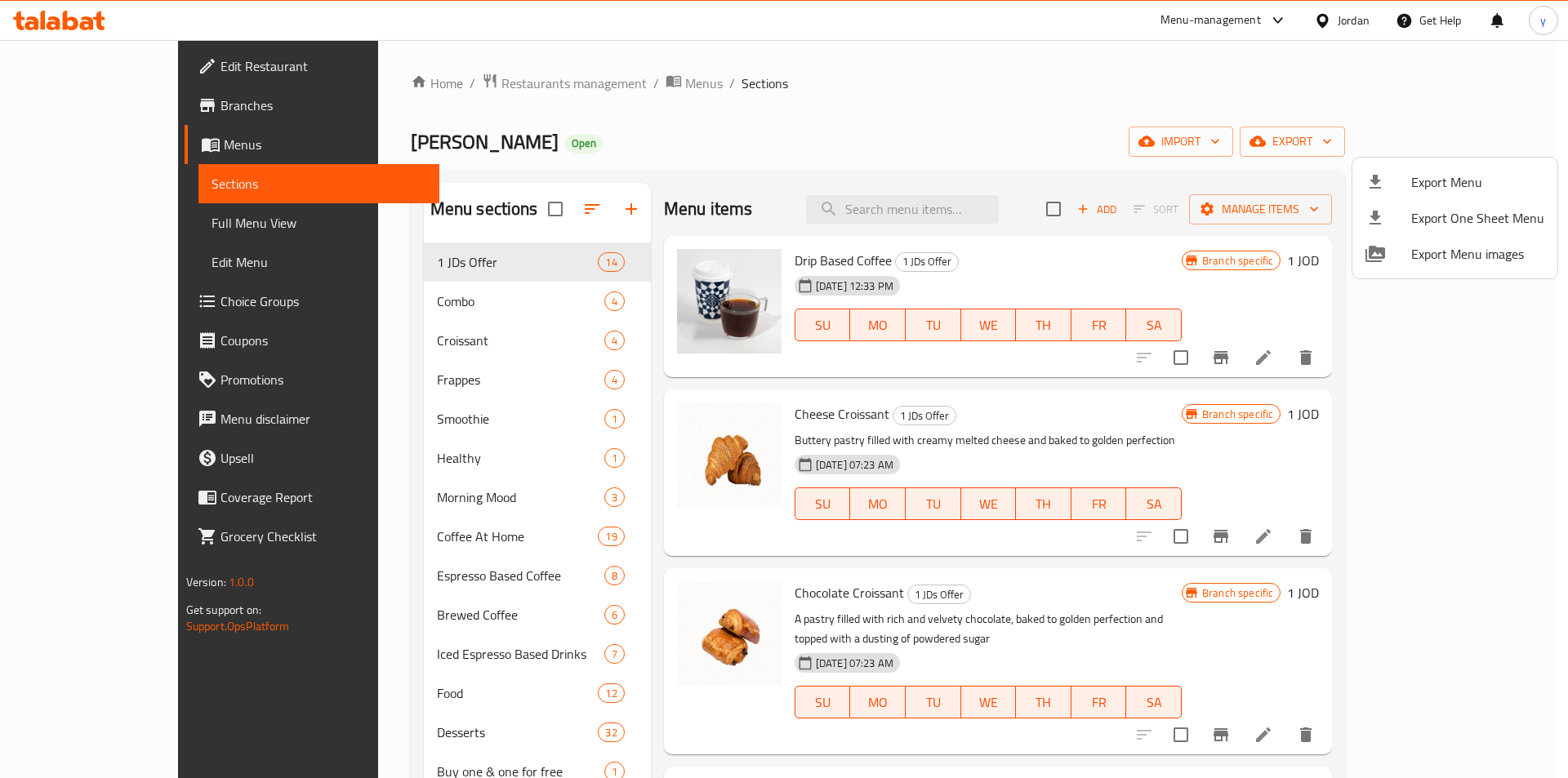
click at [87, 107] on div at bounding box center [784, 389] width 1568 height 778
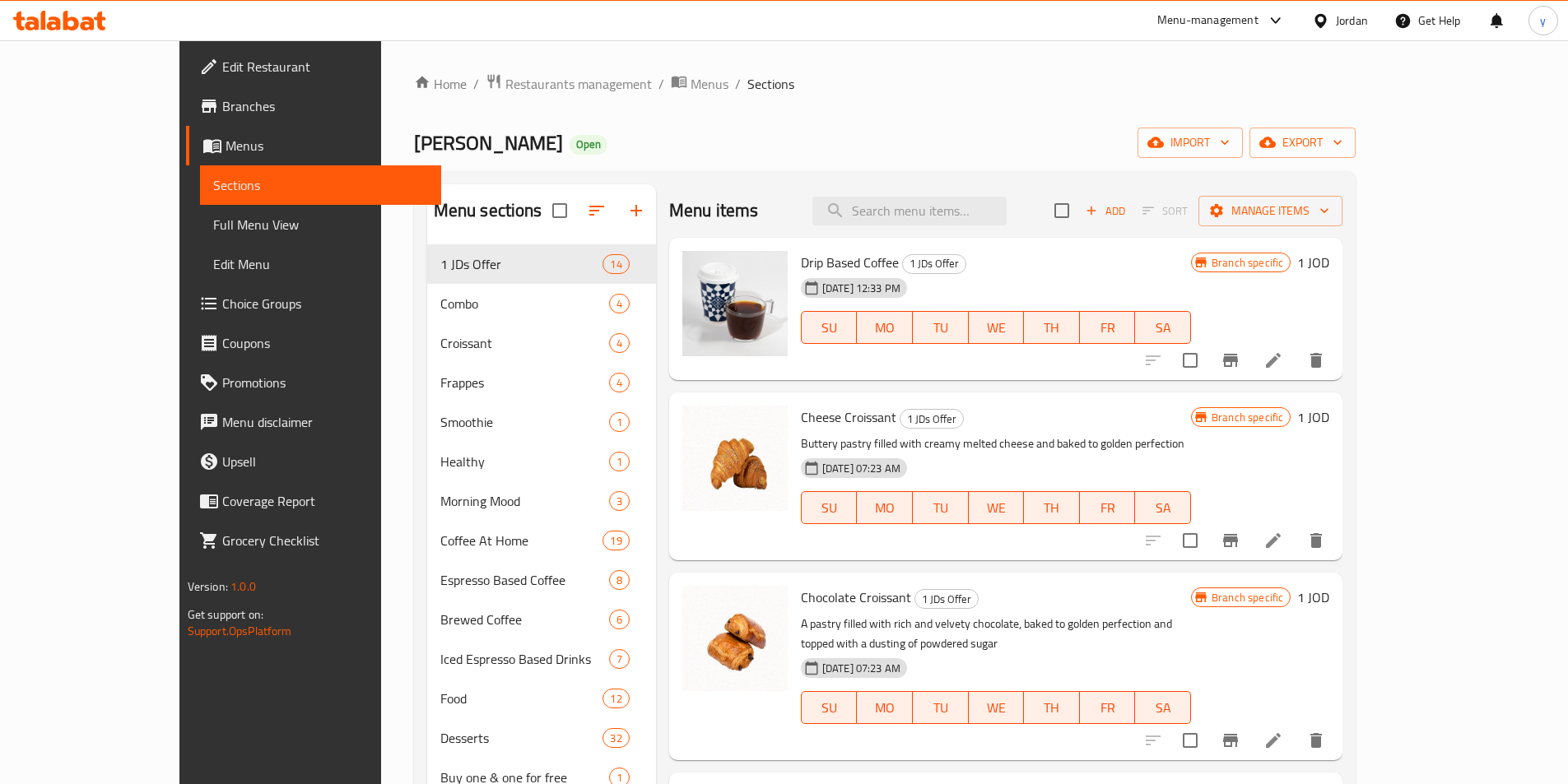
click at [199, 99] on icon at bounding box center [209, 106] width 20 height 19
